Goal: Task Accomplishment & Management: Manage account settings

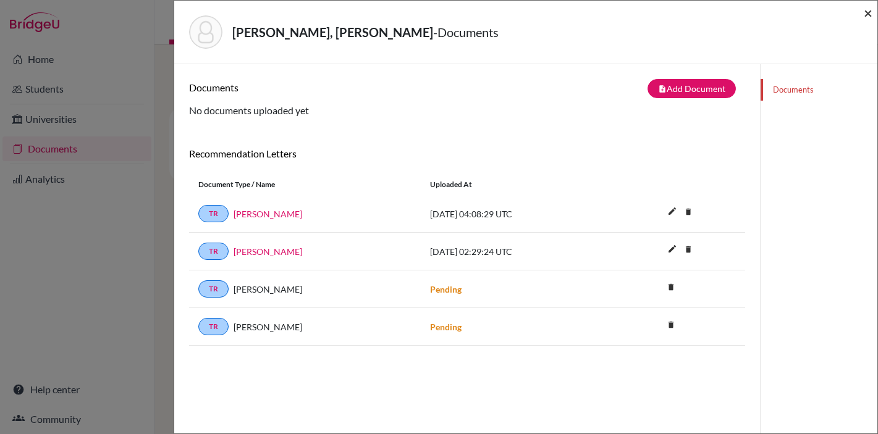
click at [868, 15] on span "×" at bounding box center [867, 13] width 9 height 18
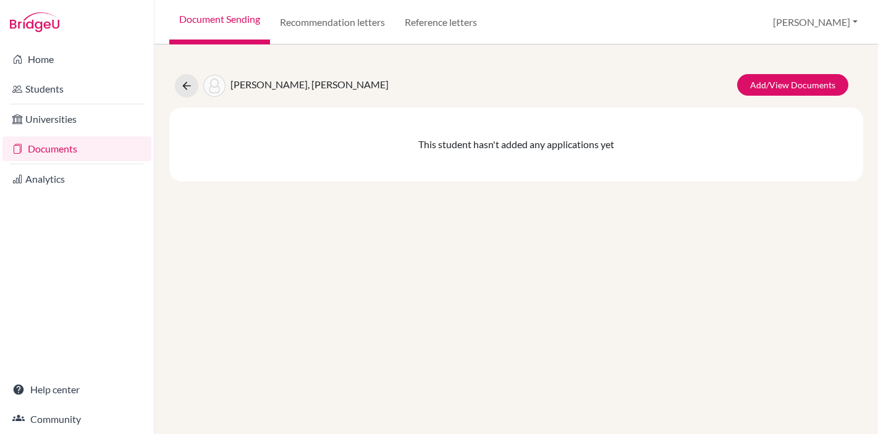
click at [229, 20] on link "Document Sending" at bounding box center [219, 22] width 101 height 44
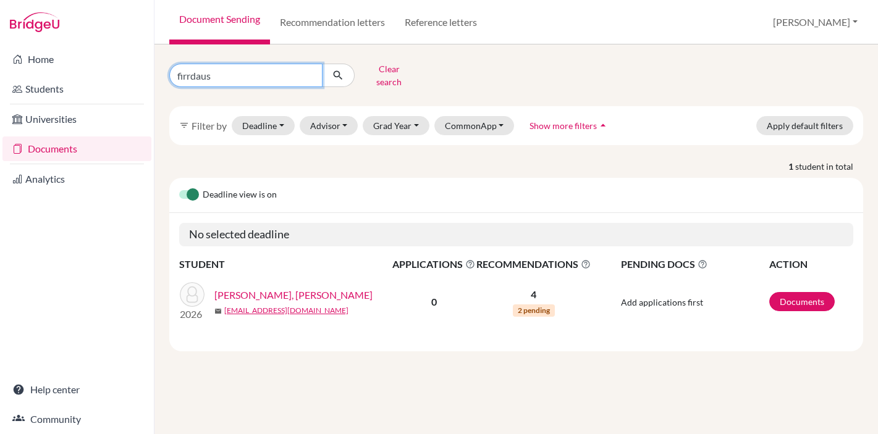
click at [202, 74] on input "firrdaus" at bounding box center [245, 75] width 153 height 23
type input "mariam"
click button "submit" at bounding box center [338, 75] width 33 height 23
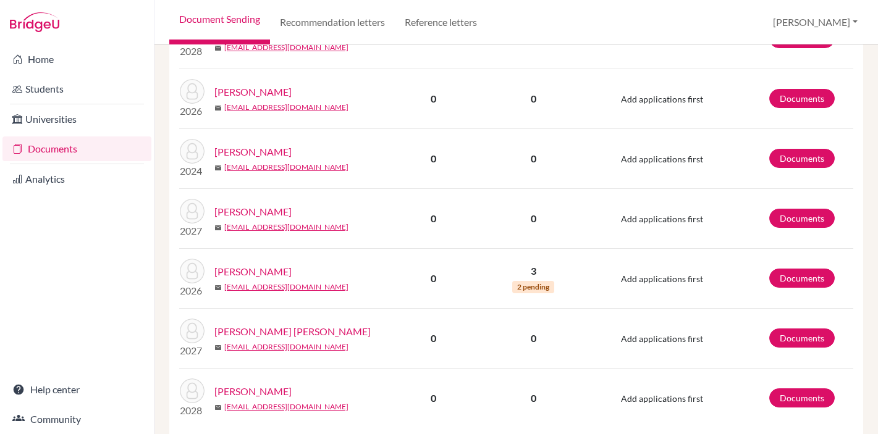
scroll to position [397, 0]
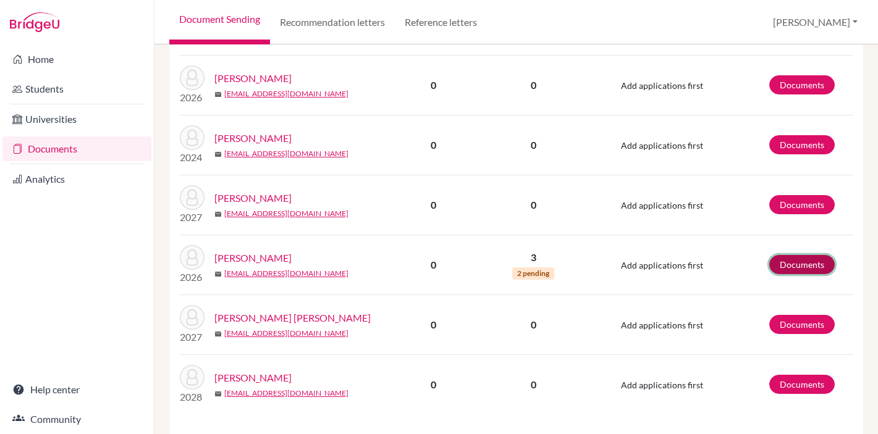
click at [790, 259] on link "Documents" at bounding box center [801, 264] width 65 height 19
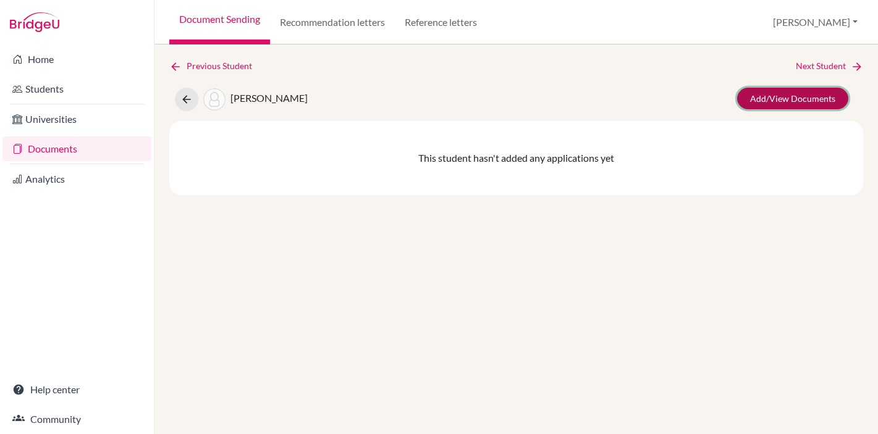
click at [787, 100] on link "Add/View Documents" at bounding box center [792, 99] width 111 height 22
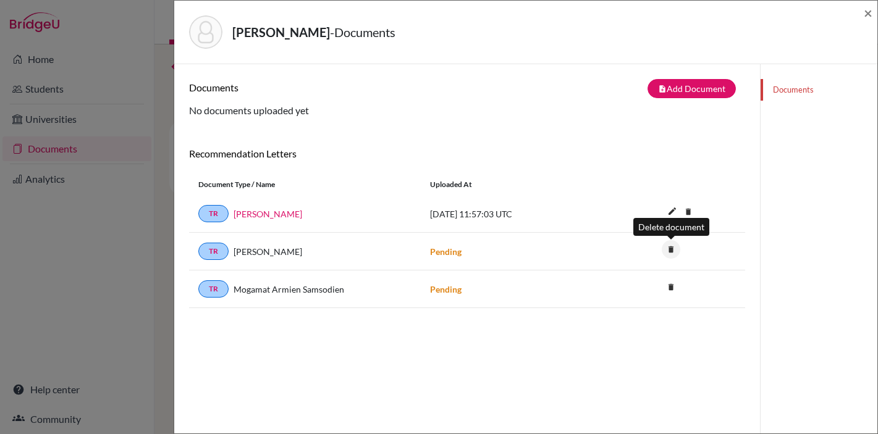
click at [670, 253] on icon "delete" at bounding box center [670, 249] width 19 height 19
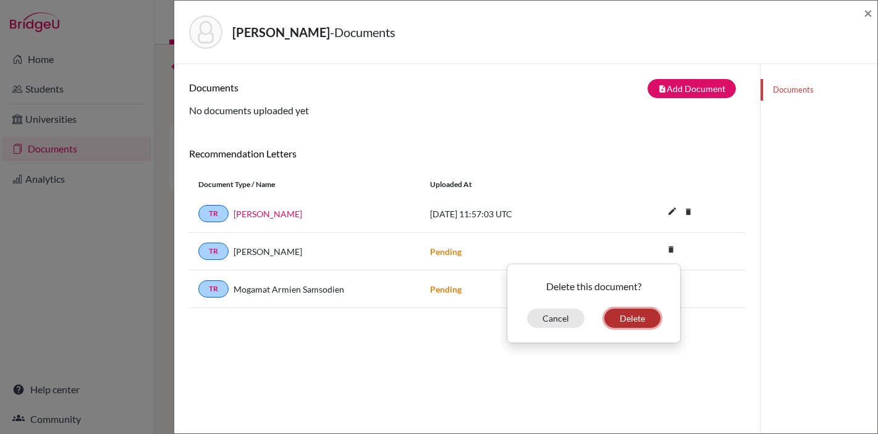
click at [628, 319] on button "Delete" at bounding box center [632, 318] width 56 height 19
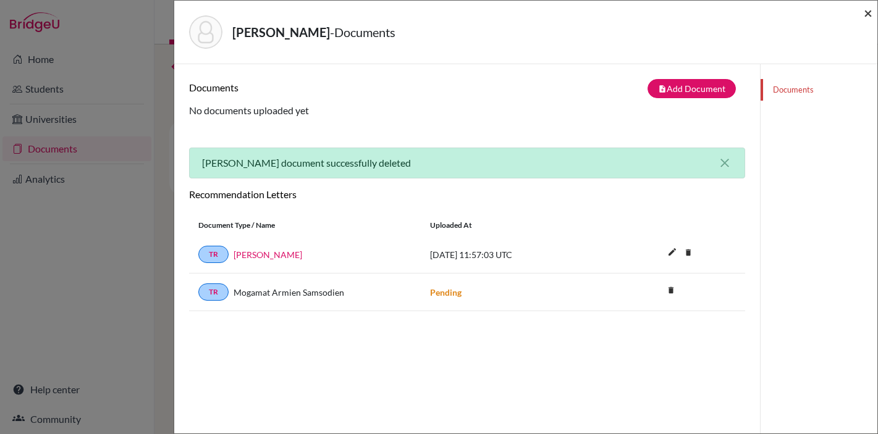
click at [864, 14] on span "×" at bounding box center [867, 13] width 9 height 18
